Goal: Information Seeking & Learning: Learn about a topic

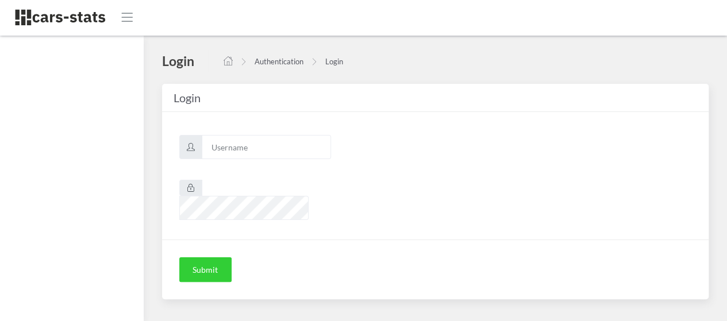
scroll to position [9, 9]
type input "awt"
click at [205, 258] on button "Submit" at bounding box center [205, 270] width 52 height 25
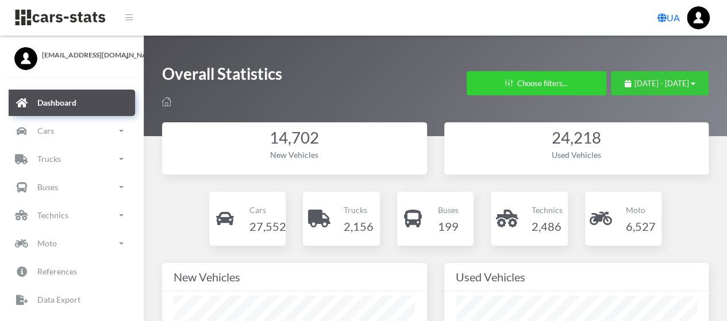
click at [635, 83] on span "[DATE] - [DATE]" at bounding box center [662, 83] width 55 height 9
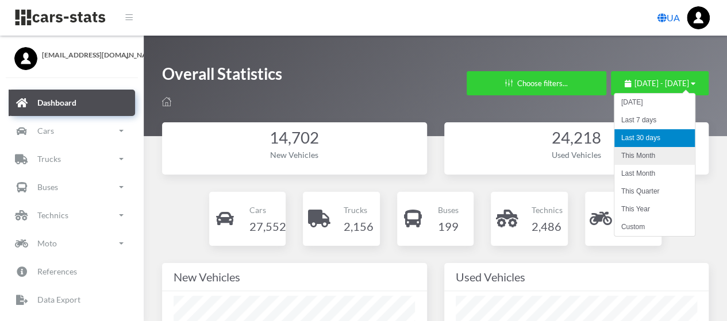
click at [643, 153] on li "This Month" at bounding box center [655, 156] width 80 height 18
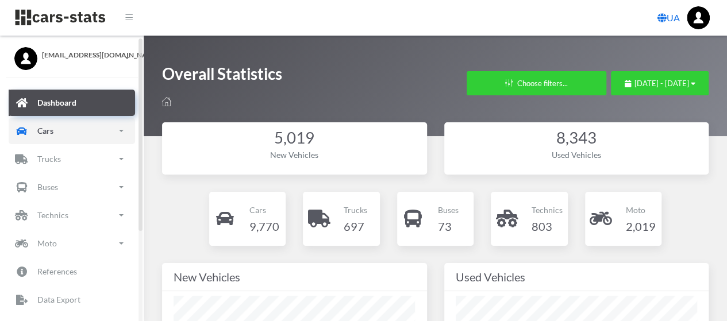
click at [48, 128] on p "Cars" at bounding box center [45, 131] width 16 height 14
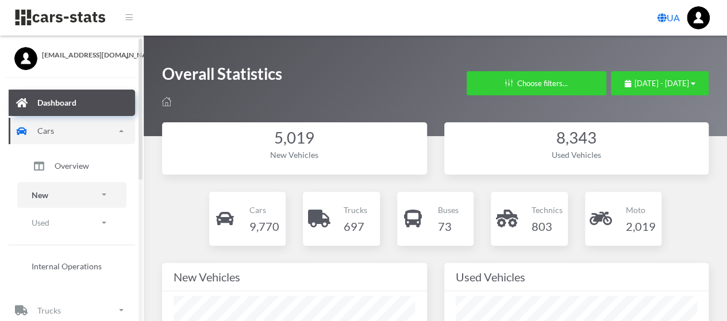
click at [48, 191] on p "New" at bounding box center [40, 195] width 17 height 14
click at [66, 232] on span "Brands" at bounding box center [67, 227] width 25 height 12
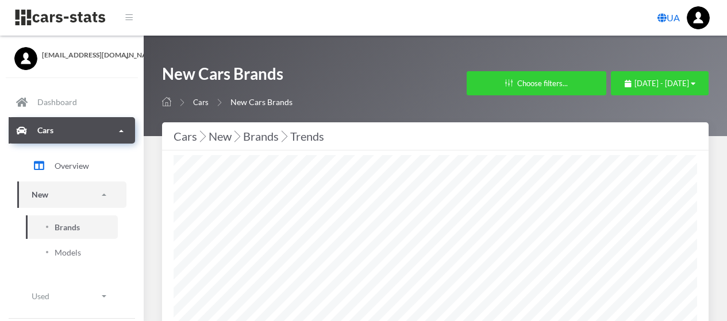
select select "25"
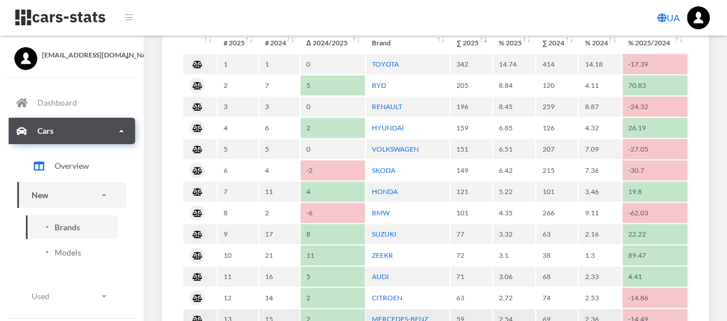
scroll to position [549, 0]
